Goal: Information Seeking & Learning: Learn about a topic

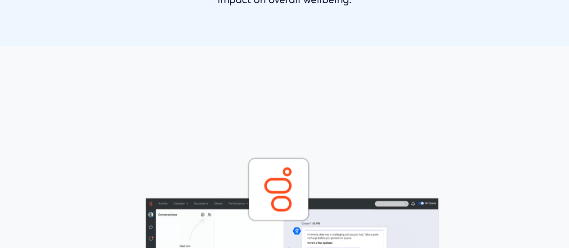
scroll to position [991, 0]
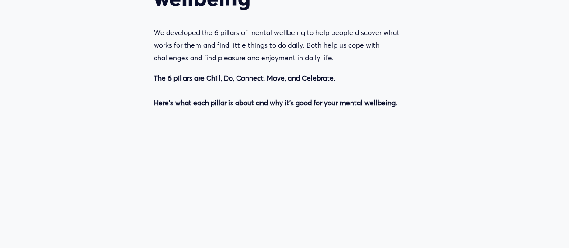
scroll to position [1081, 0]
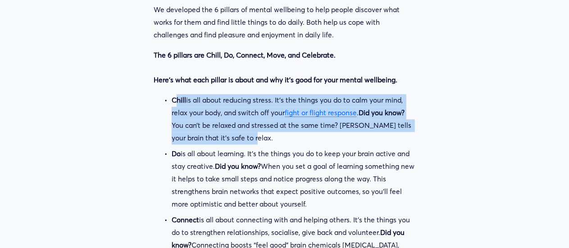
drag, startPoint x: 191, startPoint y: 109, endPoint x: 283, endPoint y: 137, distance: 96.4
click at [283, 137] on p "Chill is all about reducing stress. It’s the things you do to calm your mind, r…" at bounding box center [294, 119] width 244 height 50
drag, startPoint x: 283, startPoint y: 137, endPoint x: 167, endPoint y: 109, distance: 119.0
click at [172, 109] on p "Chill is all about reducing stress. It’s the things you do to calm your mind, r…" at bounding box center [294, 119] width 244 height 50
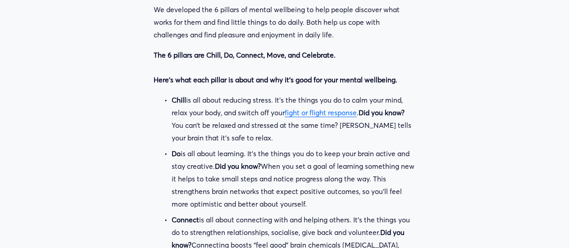
click at [276, 170] on p "Do is all about learning. It’s the things you do to keep your brain active and …" at bounding box center [294, 179] width 244 height 63
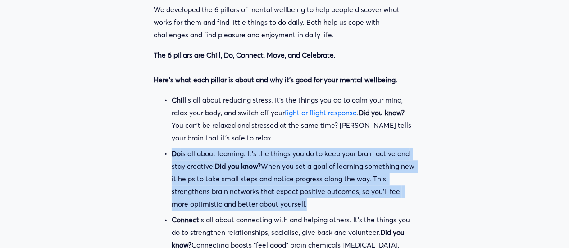
drag, startPoint x: 163, startPoint y: 158, endPoint x: 340, endPoint y: 203, distance: 182.6
click at [340, 203] on p "Do is all about learning. It’s the things you do to keep your brain active and …" at bounding box center [294, 179] width 244 height 63
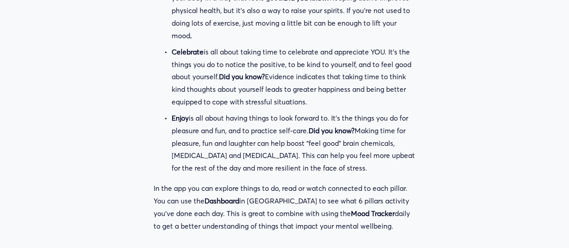
scroll to position [1396, 0]
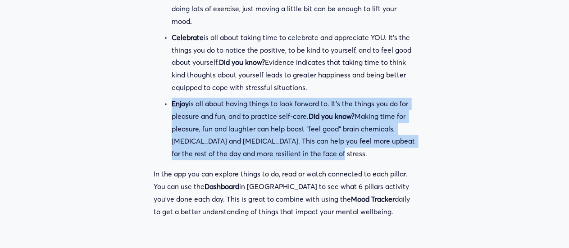
drag, startPoint x: 149, startPoint y: 108, endPoint x: 371, endPoint y: 155, distance: 227.4
click at [370, 155] on p "Enjoy is all about having things to look forward to. It’s the things you do for…" at bounding box center [294, 129] width 244 height 63
drag, startPoint x: 361, startPoint y: 156, endPoint x: 174, endPoint y: 111, distance: 192.6
click at [174, 111] on p "Enjoy is all about having things to look forward to. It’s the things you do for…" at bounding box center [294, 129] width 244 height 63
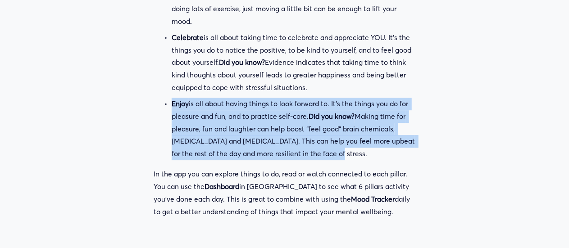
click at [174, 111] on p "Enjoy is all about having things to look forward to. It’s the things you do for…" at bounding box center [294, 129] width 244 height 63
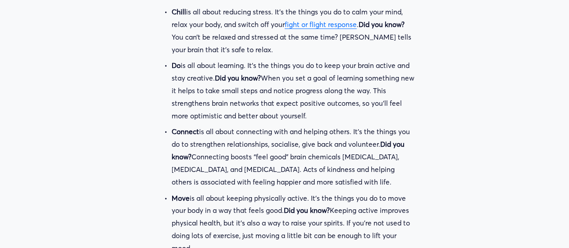
scroll to position [1126, 0]
